Goal: Information Seeking & Learning: Find specific fact

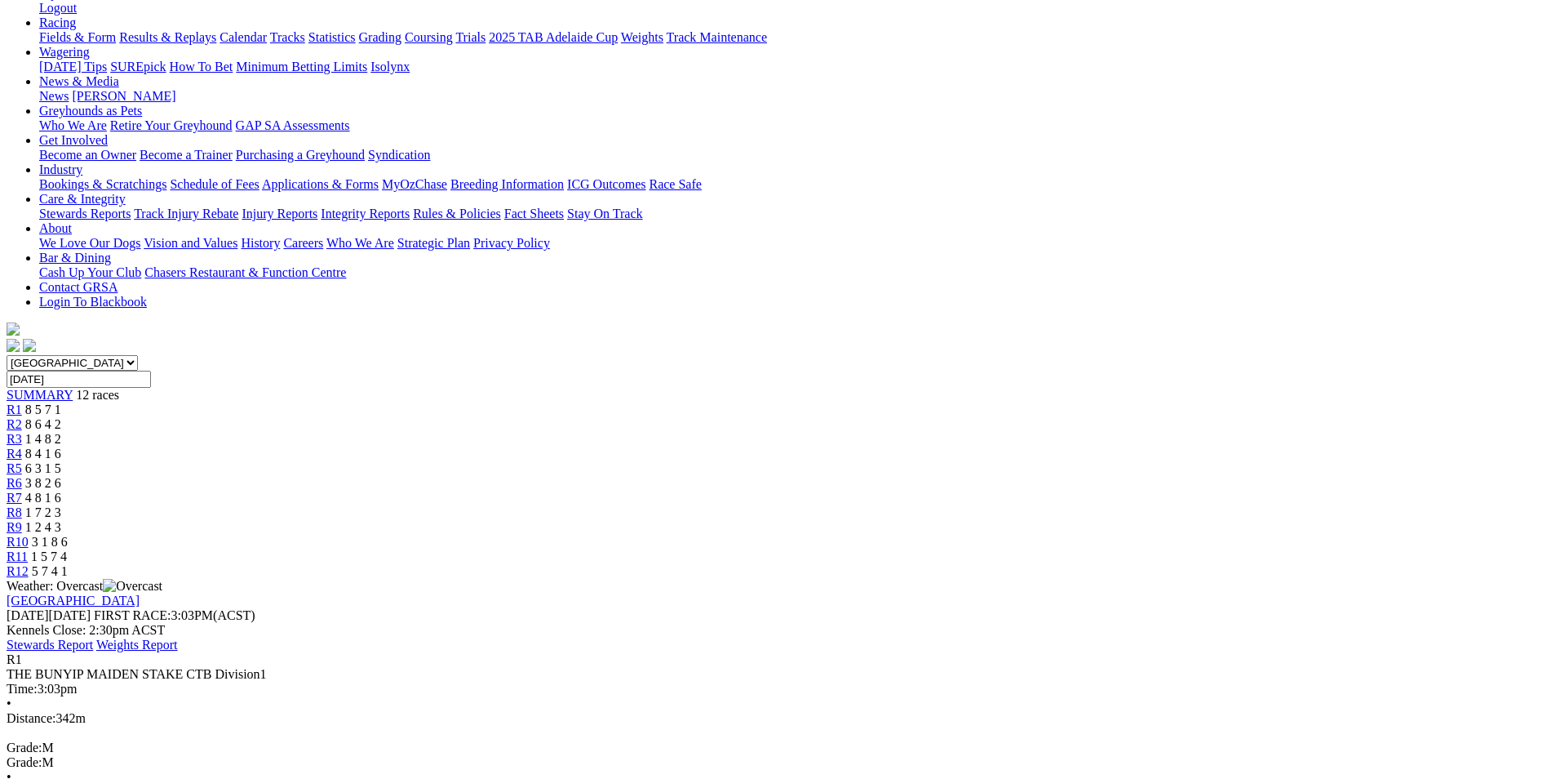
scroll to position [190, 0]
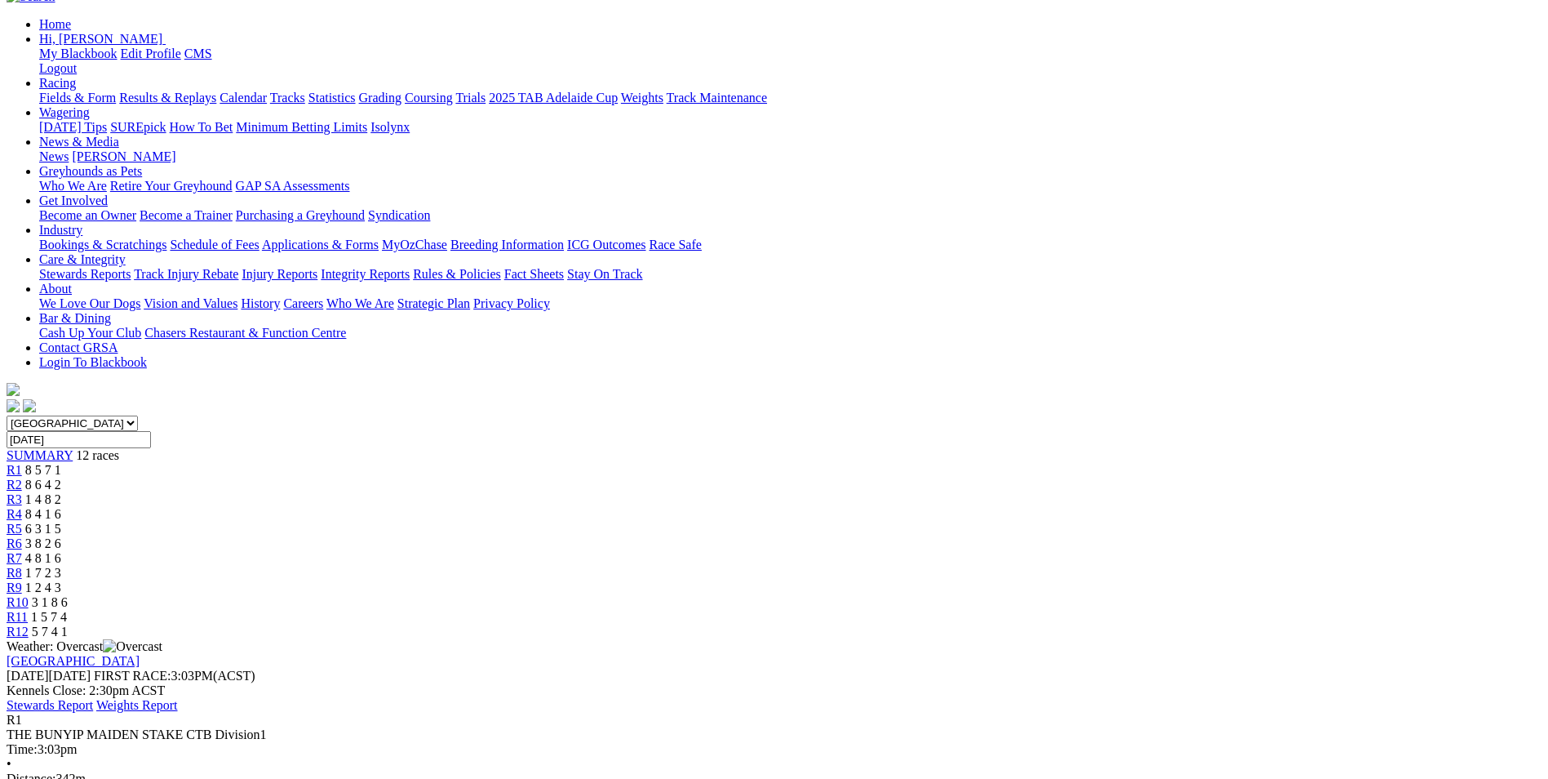
click at [22, 492] on link "R3" at bounding box center [15, 499] width 16 height 14
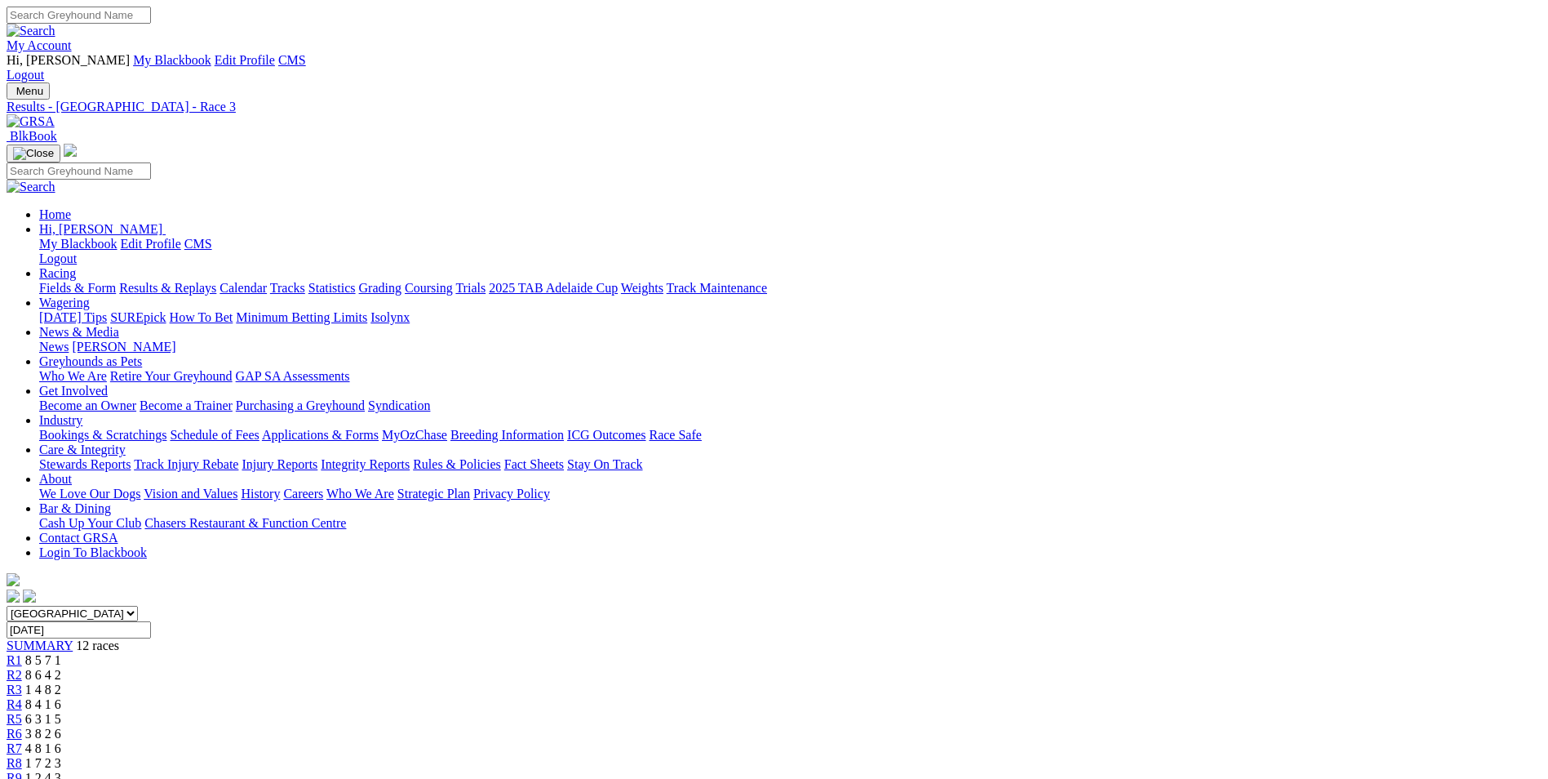
click at [61, 697] on span "8 4 1 6" at bounding box center [43, 704] width 36 height 14
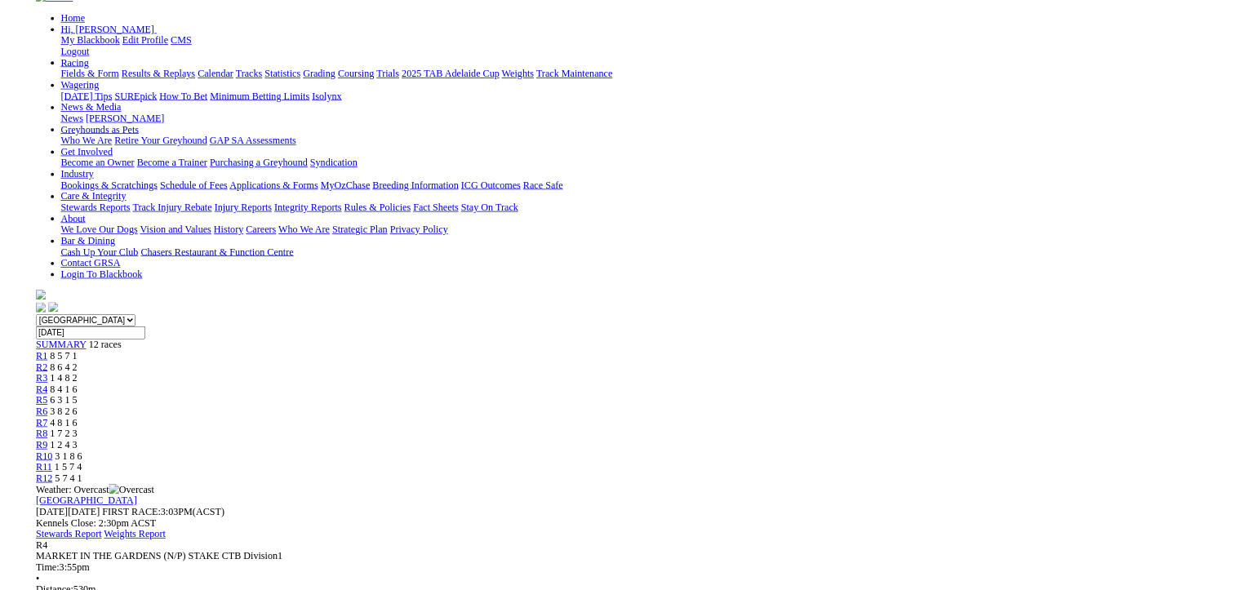
scroll to position [189, 0]
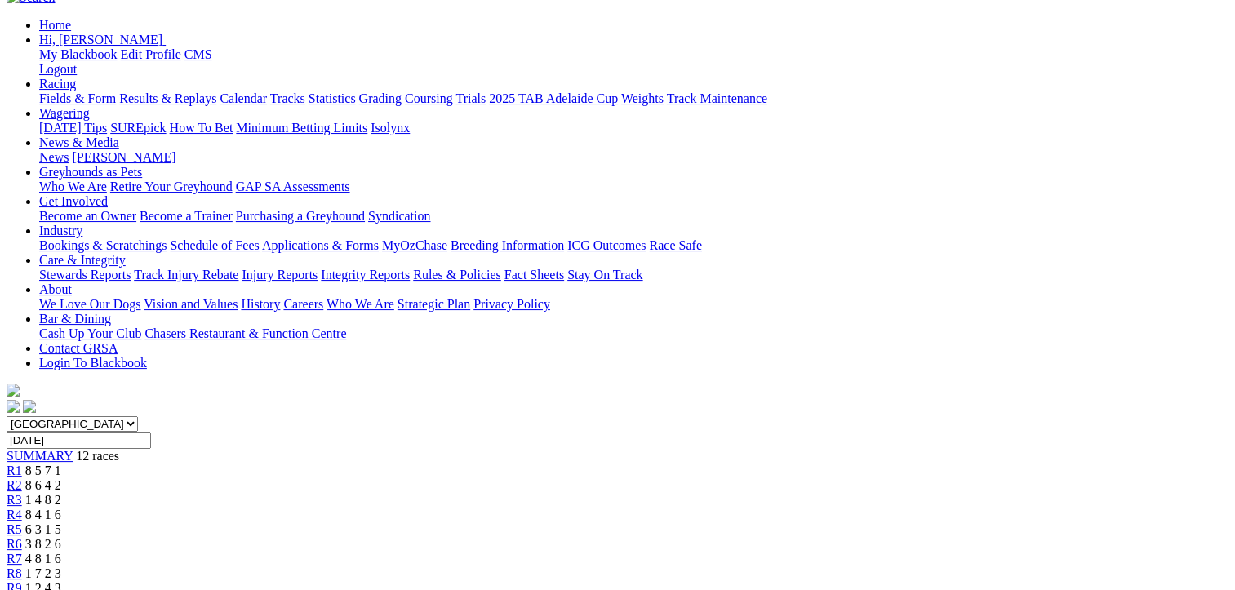
click at [61, 522] on span "6 3 1 5" at bounding box center [43, 529] width 36 height 14
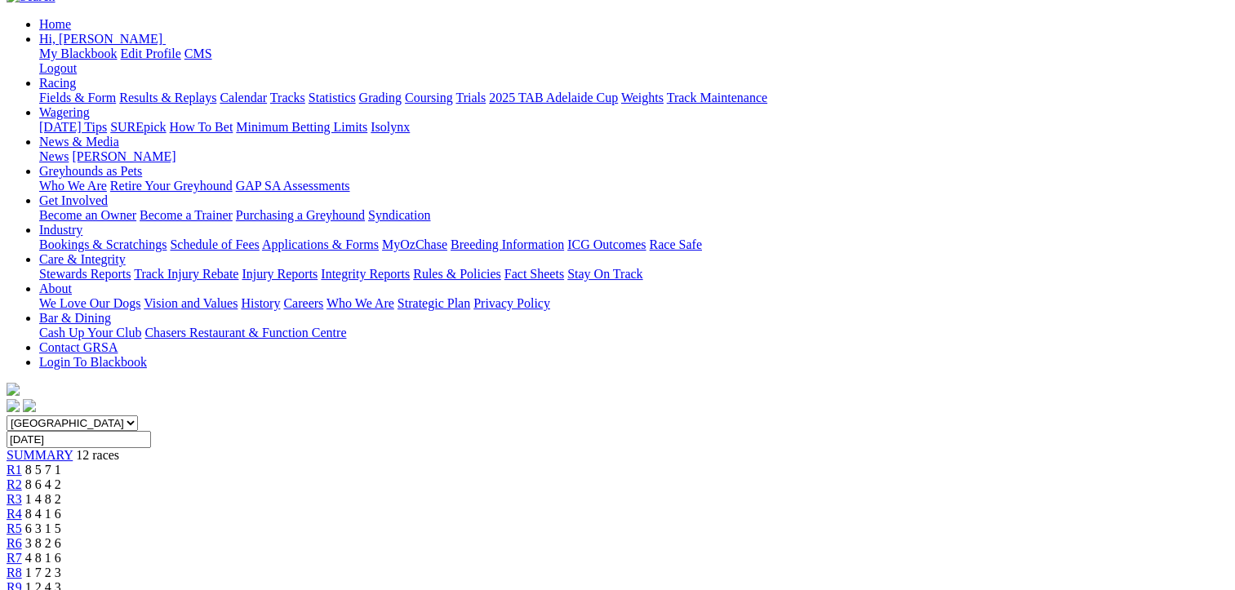
click at [637, 536] on div "R6 3 8 2 6" at bounding box center [618, 543] width 1222 height 15
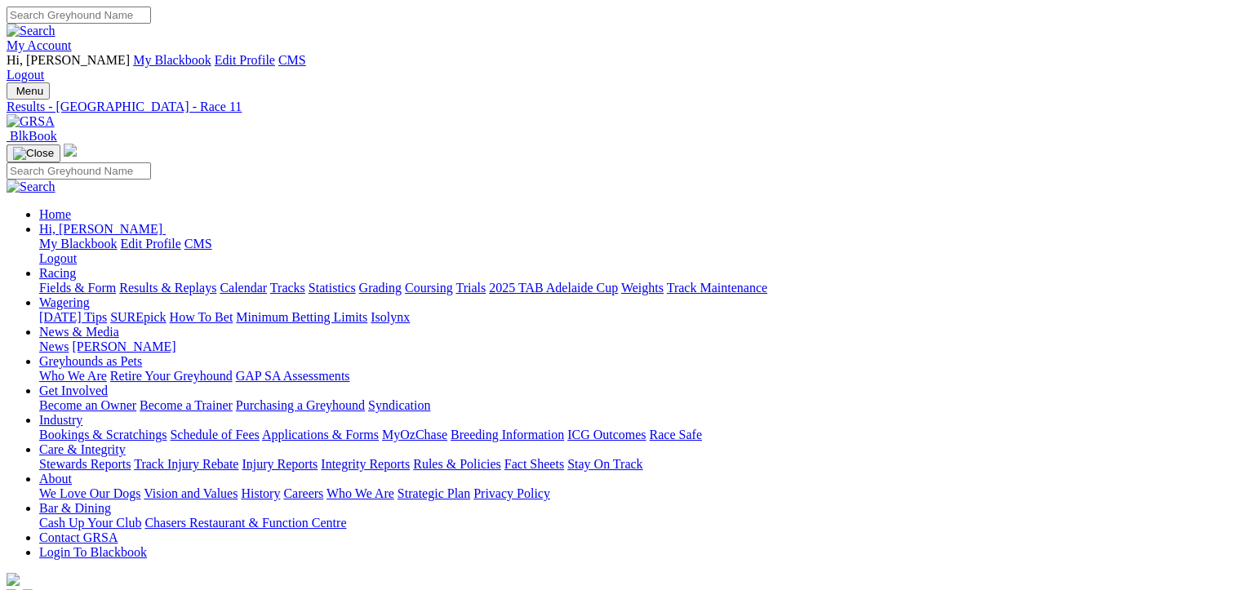
click at [216, 281] on link "Results & Replays" at bounding box center [167, 288] width 97 height 14
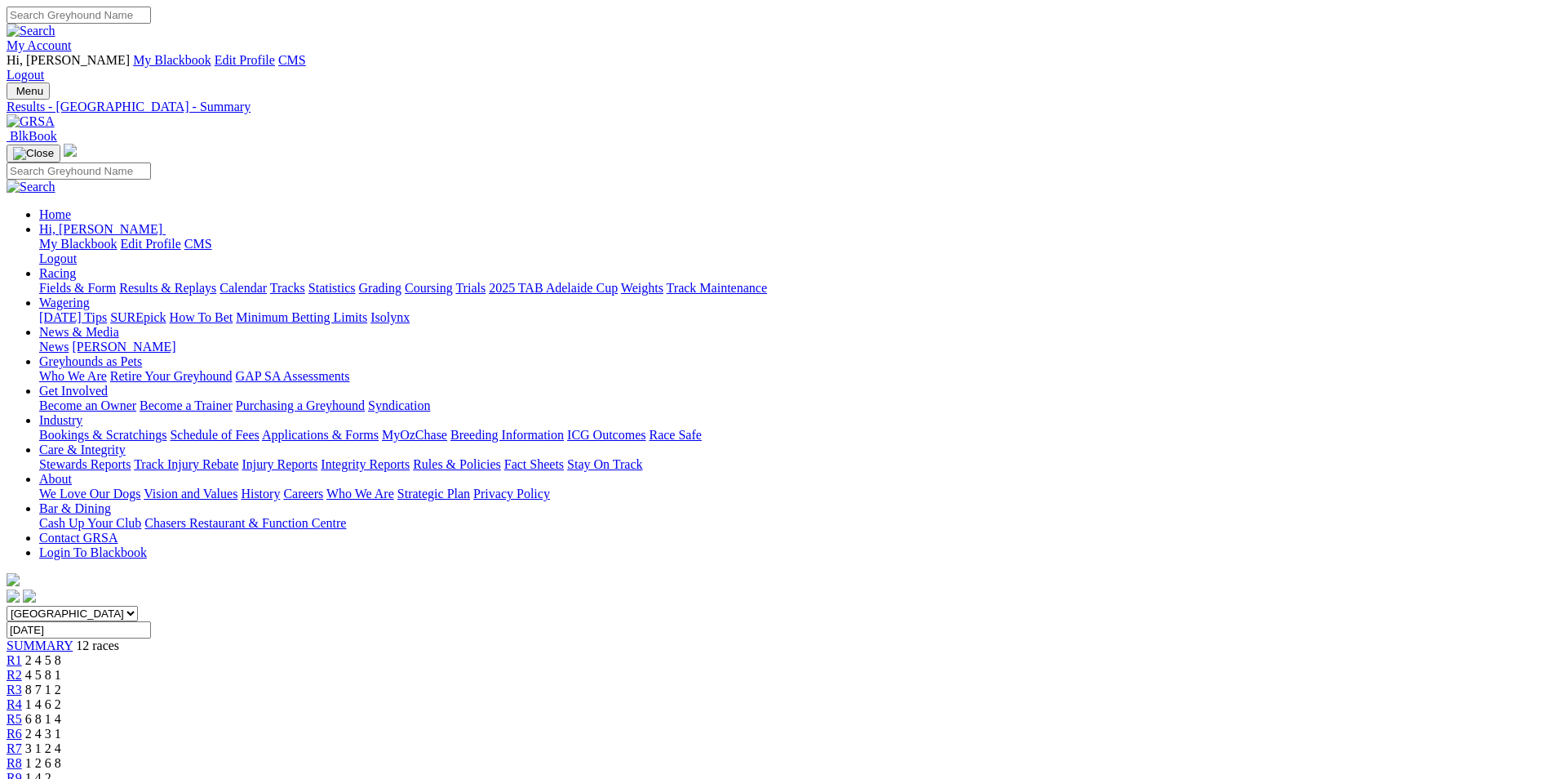
click at [55, 114] on img at bounding box center [31, 121] width 48 height 15
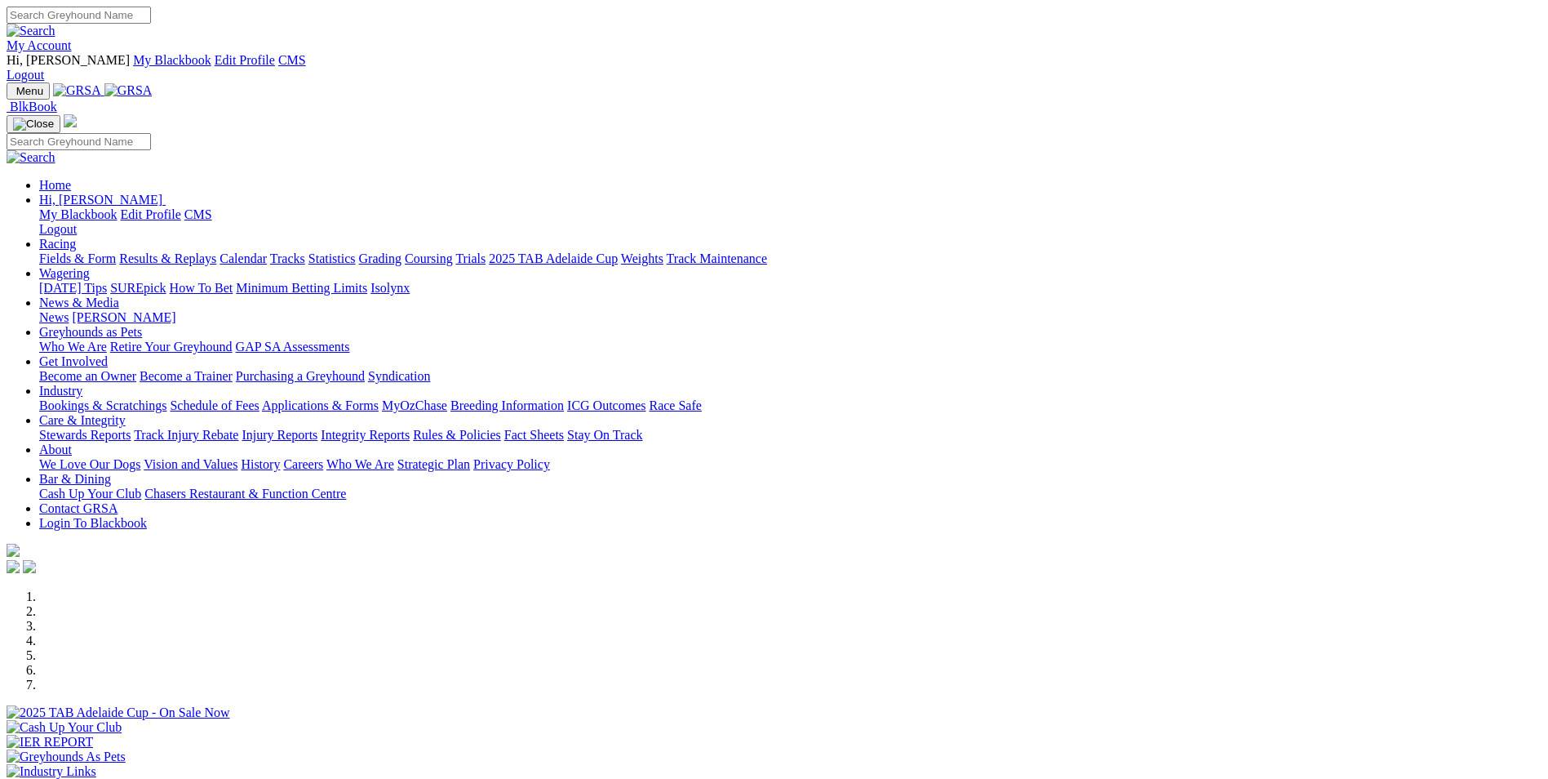
click at [410, 281] on link "Isolynx" at bounding box center [390, 288] width 39 height 14
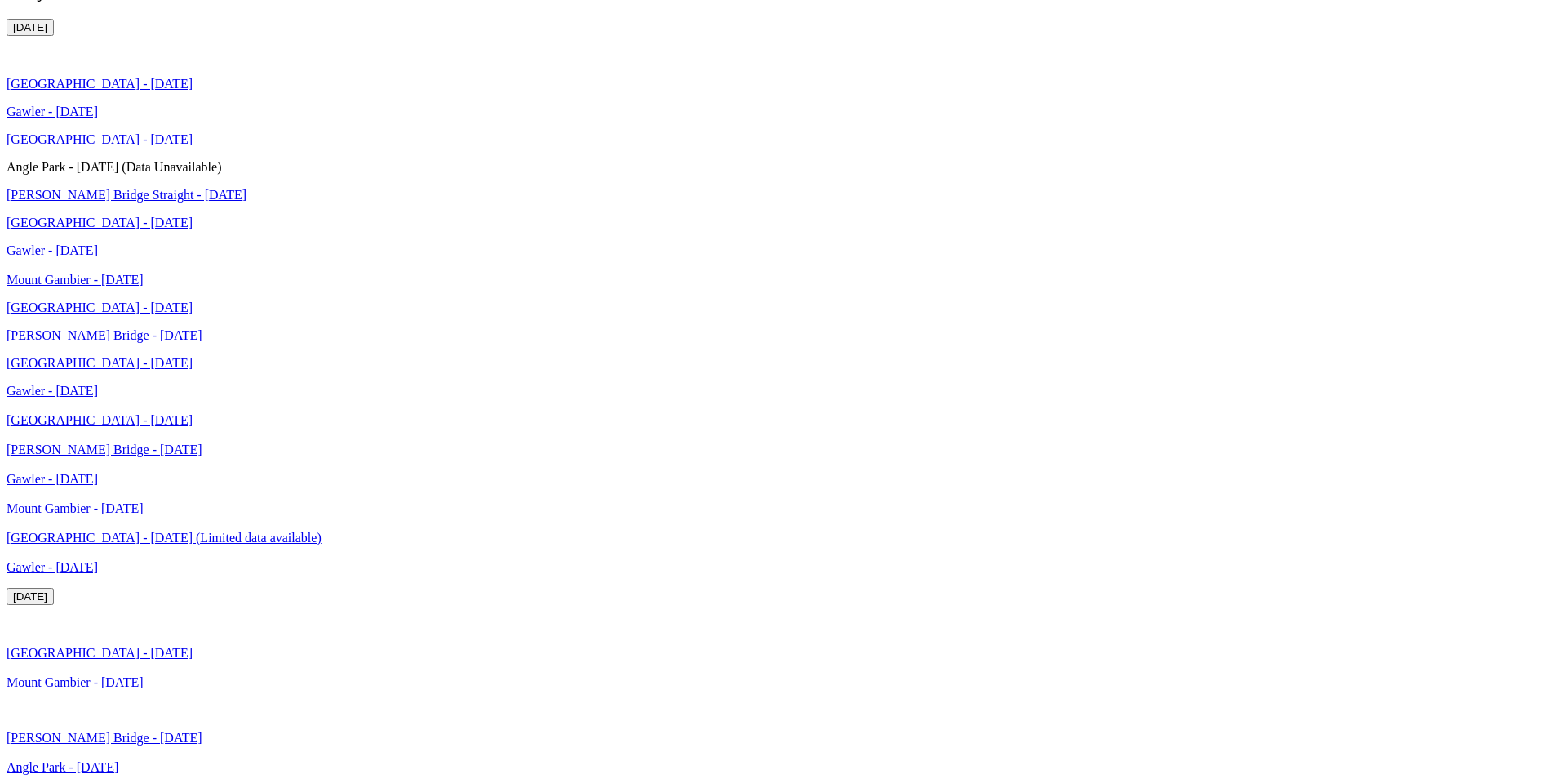
scroll to position [2815, 0]
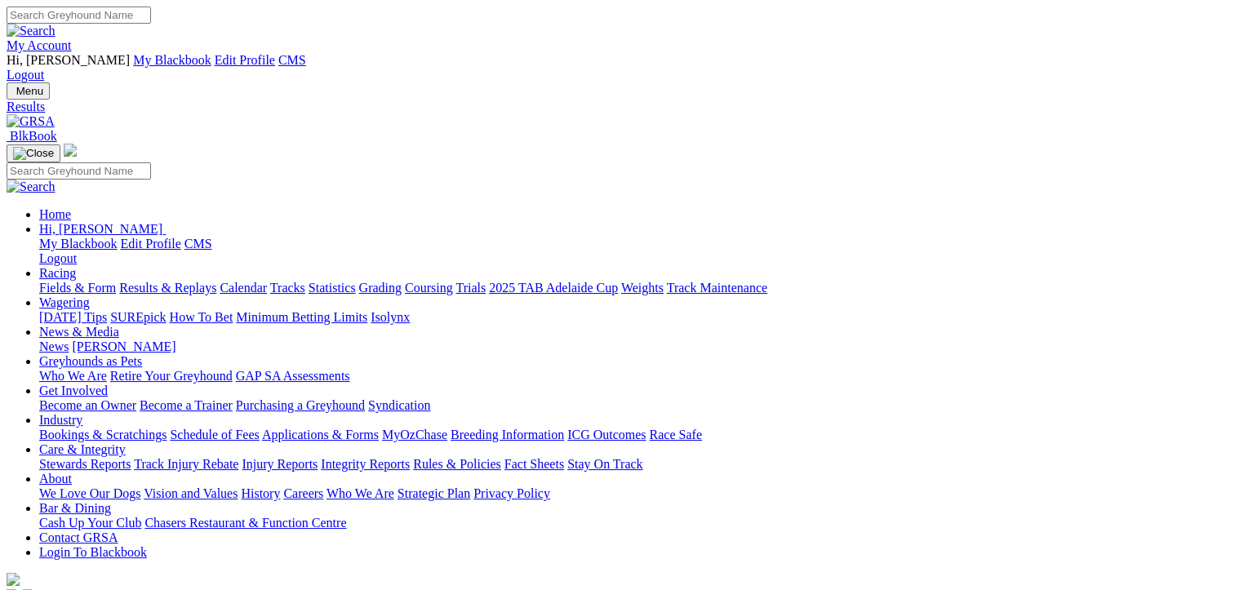
type input "[DATE]"
drag, startPoint x: 304, startPoint y: 360, endPoint x: 357, endPoint y: 338, distance: 57.4
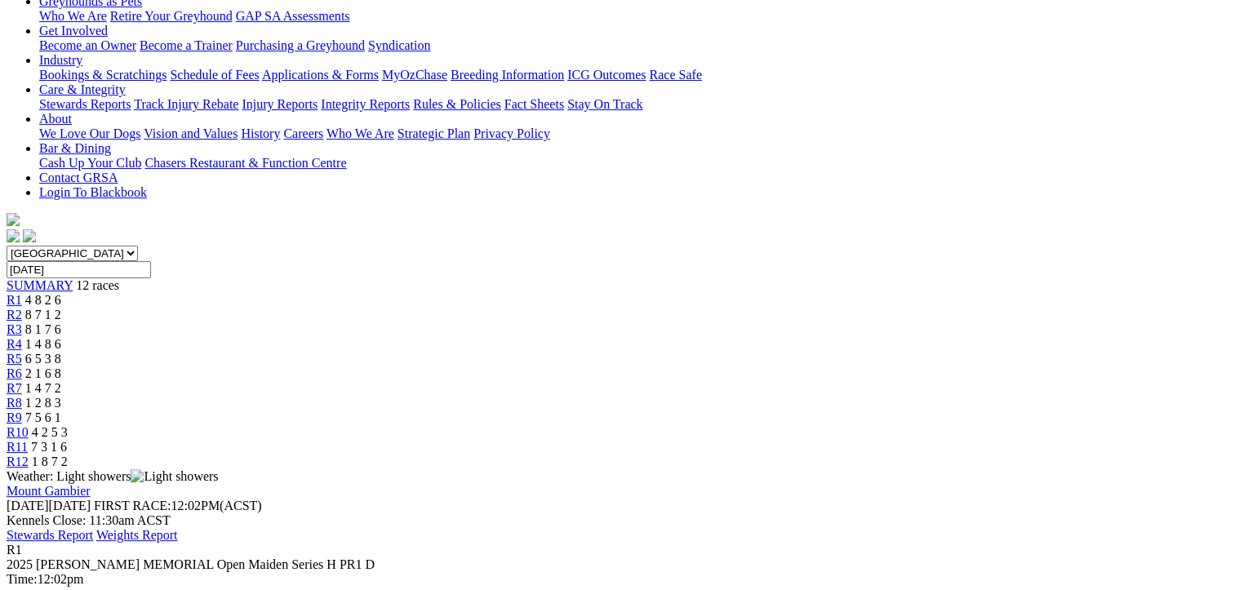
scroll to position [380, 0]
